Goal: Navigation & Orientation: Find specific page/section

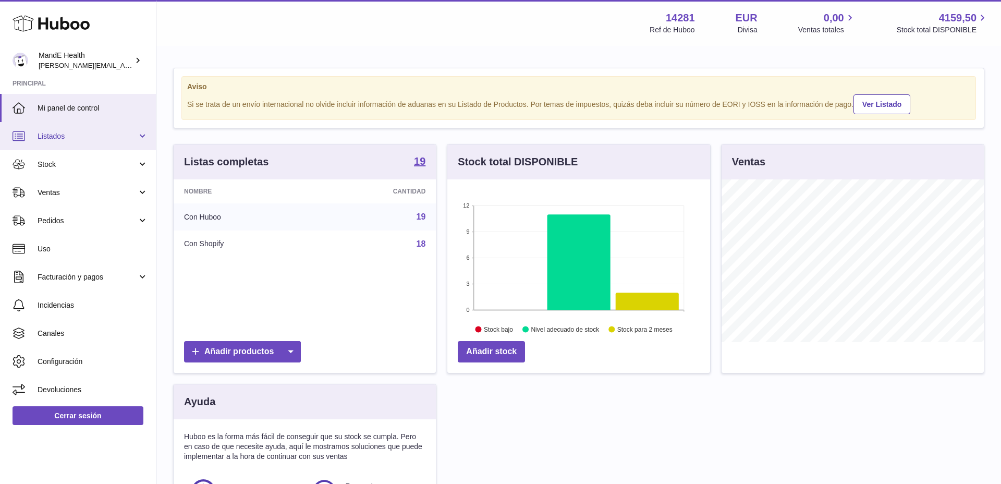
scroll to position [163, 263]
click at [82, 106] on span "Mi panel de control" at bounding box center [93, 108] width 110 height 10
click at [71, 162] on span "Stock" at bounding box center [88, 164] width 100 height 10
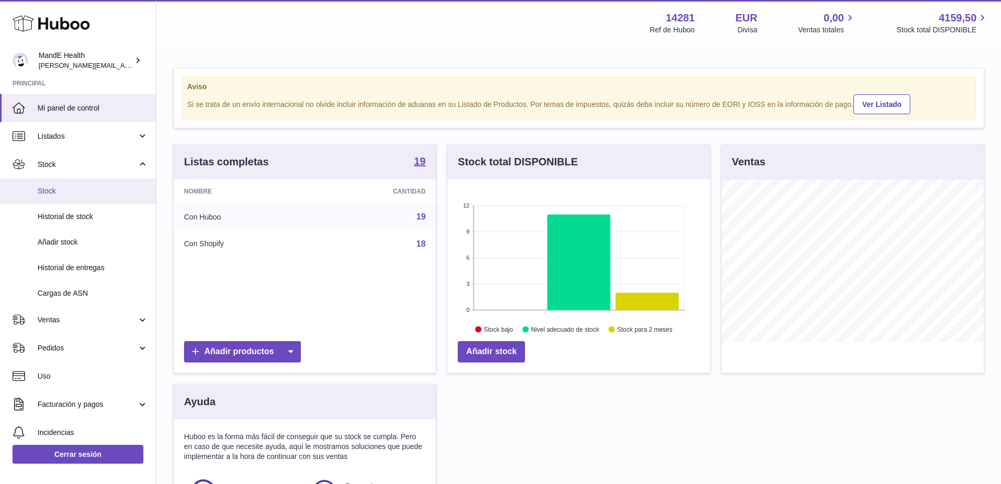
click at [71, 190] on span "Stock" at bounding box center [93, 191] width 110 height 10
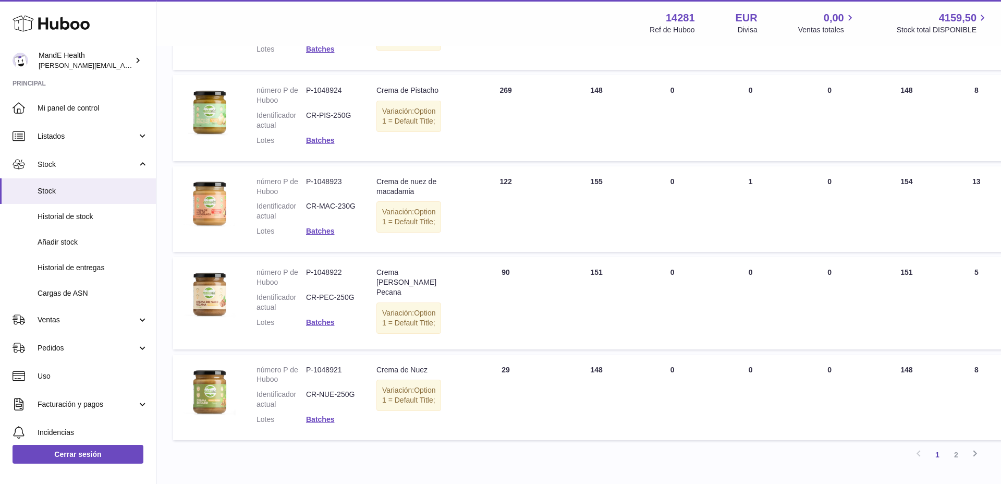
scroll to position [1008, 0]
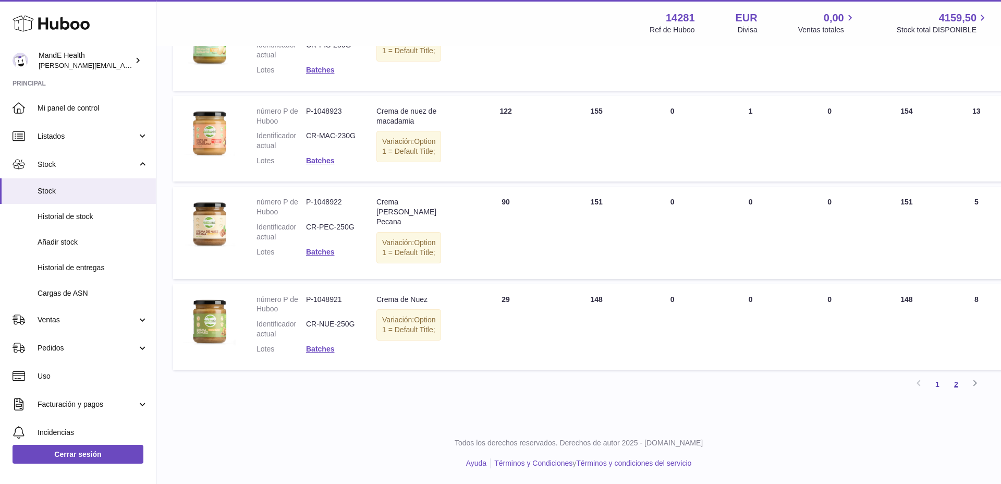
click at [953, 383] on link "2" at bounding box center [955, 384] width 19 height 19
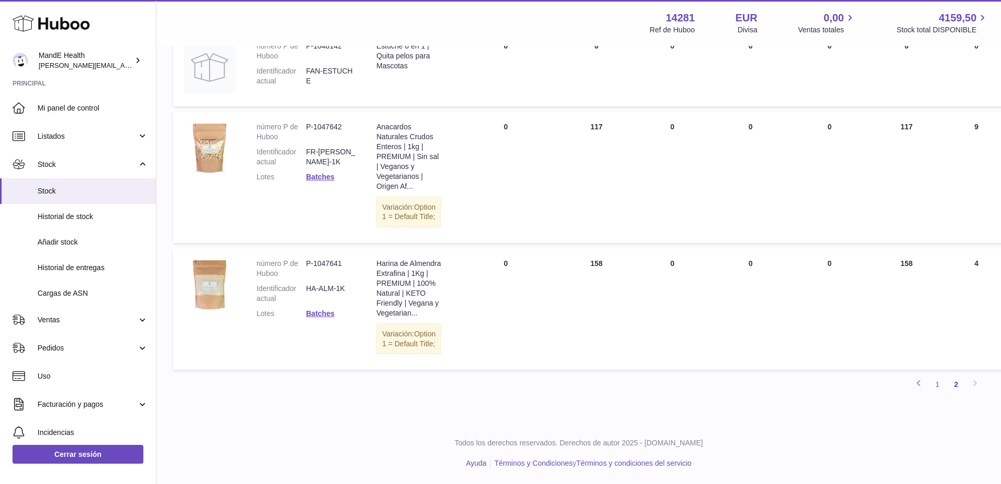
scroll to position [852, 0]
